Goal: Submit feedback/report problem

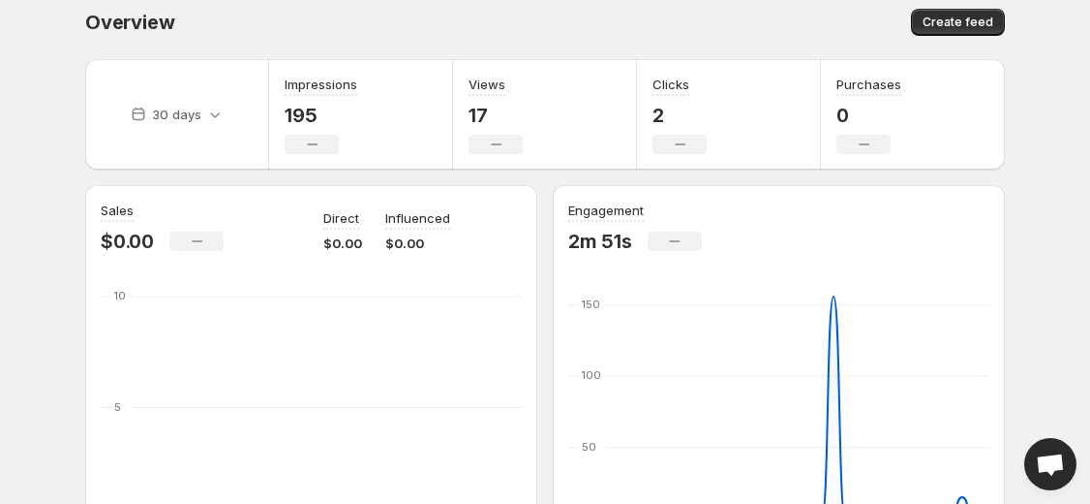
scroll to position [19, 0]
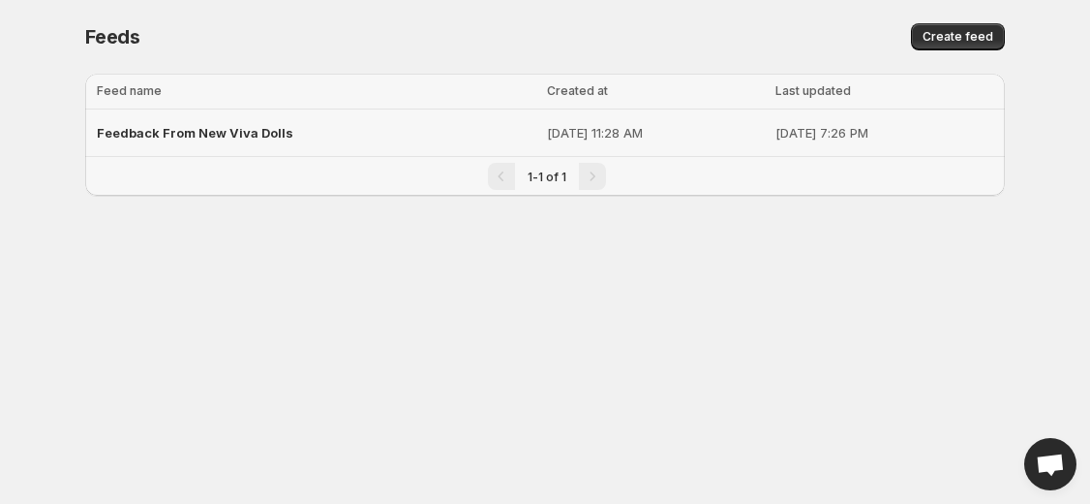
click at [250, 131] on span "Feedback From New Viva Dolls" at bounding box center [195, 132] width 197 height 15
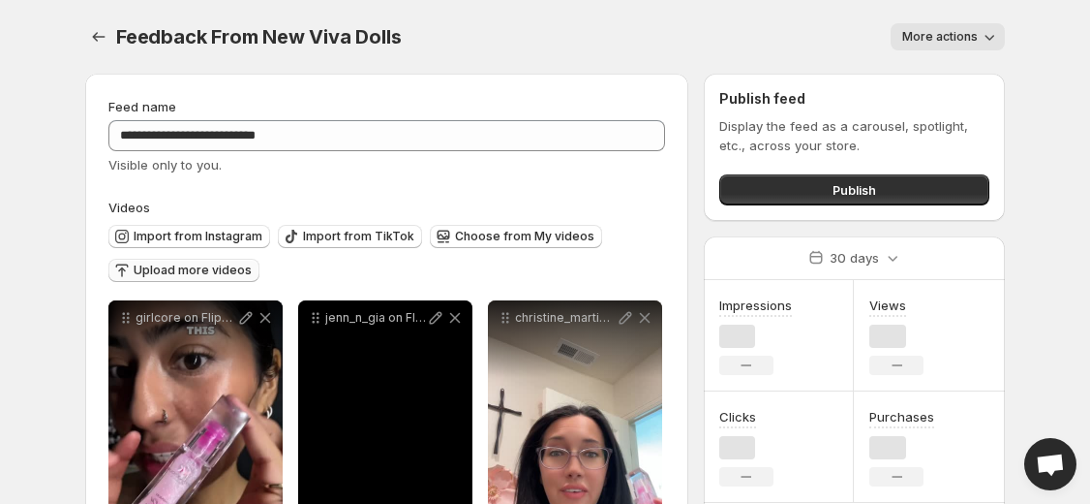
click at [184, 262] on span "Upload more videos" at bounding box center [193, 269] width 118 height 15
